Goal: Find specific page/section: Find specific page/section

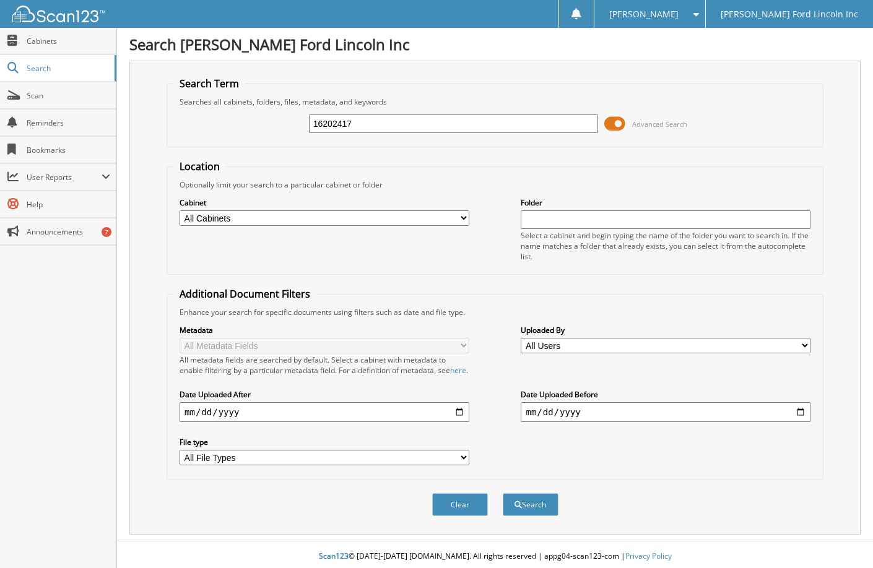
type input "16202417"
click at [502, 493] on button "Search" at bounding box center [530, 504] width 56 height 23
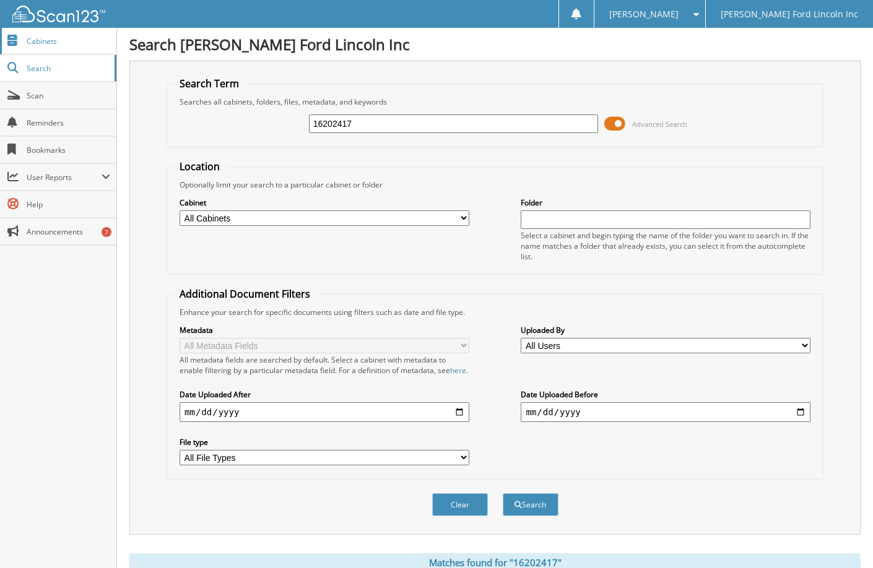
click at [43, 40] on span "Cabinets" at bounding box center [69, 41] width 84 height 11
